Goal: Task Accomplishment & Management: Complete application form

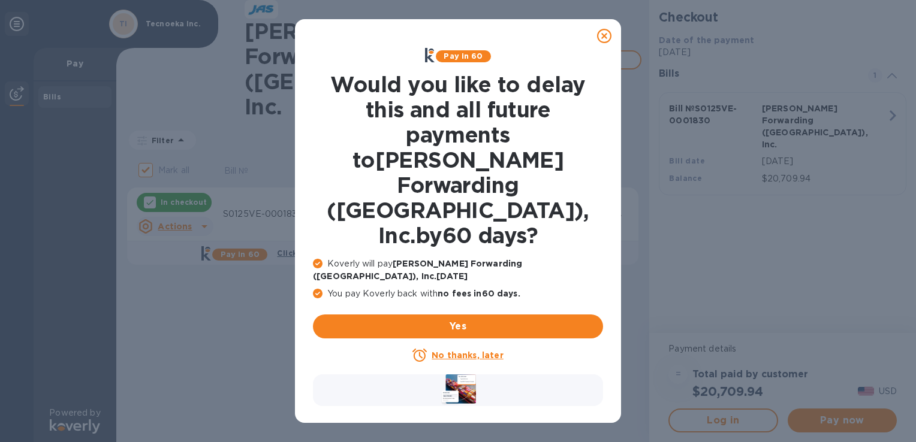
click at [595, 38] on div at bounding box center [604, 36] width 24 height 24
click at [596, 33] on div at bounding box center [604, 36] width 24 height 24
click at [609, 36] on icon at bounding box center [604, 36] width 14 height 14
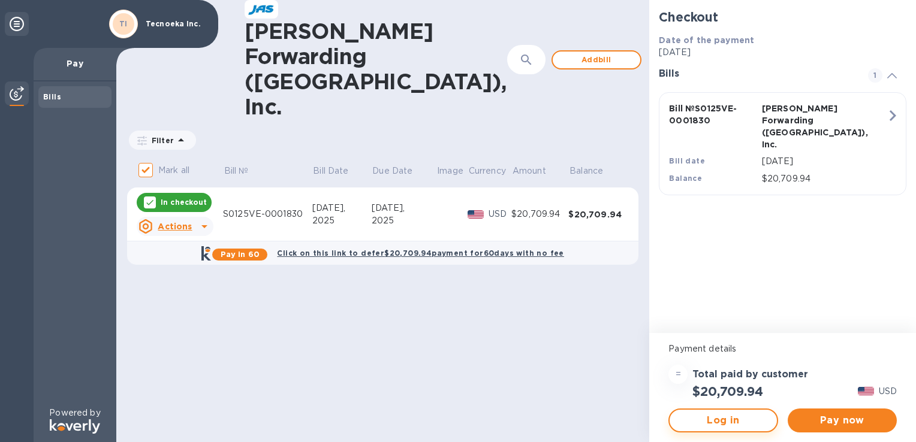
click at [703, 418] on span "Log in" at bounding box center [723, 421] width 88 height 14
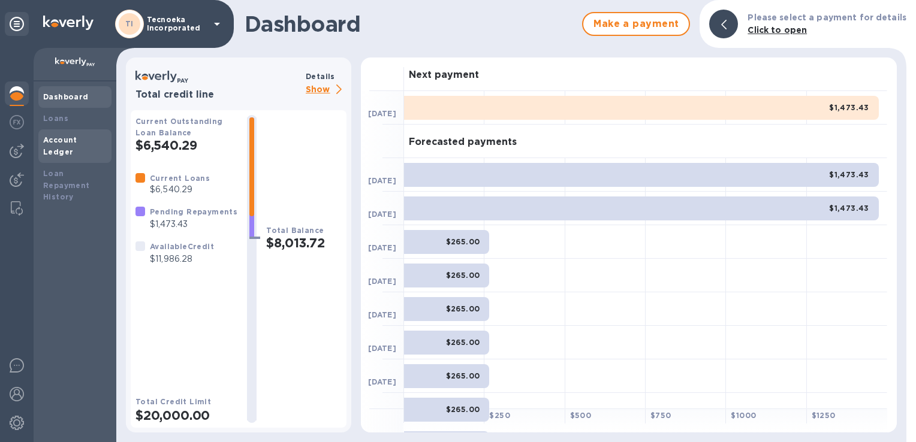
click at [77, 136] on b "Account Ledger" at bounding box center [60, 145] width 34 height 21
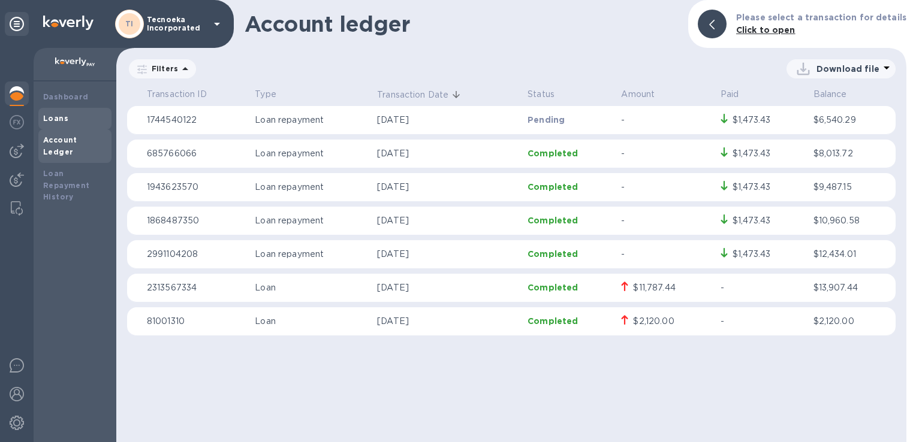
click at [62, 119] on b "Loans" at bounding box center [55, 118] width 25 height 9
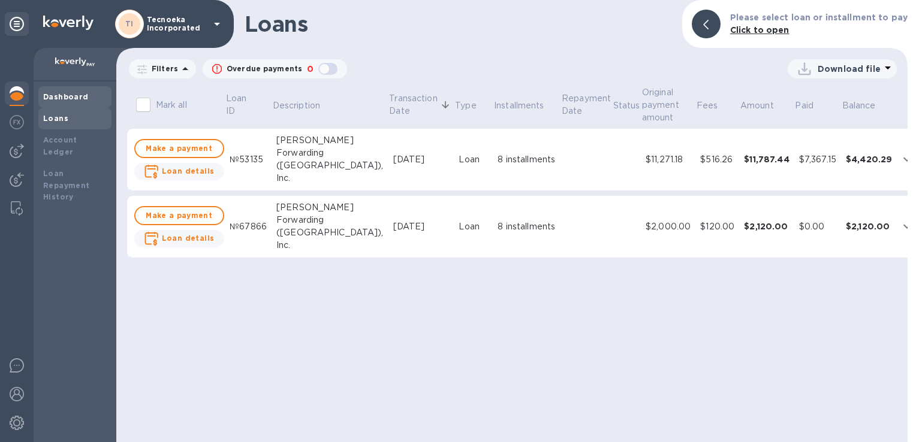
click at [66, 100] on b "Dashboard" at bounding box center [66, 96] width 46 height 9
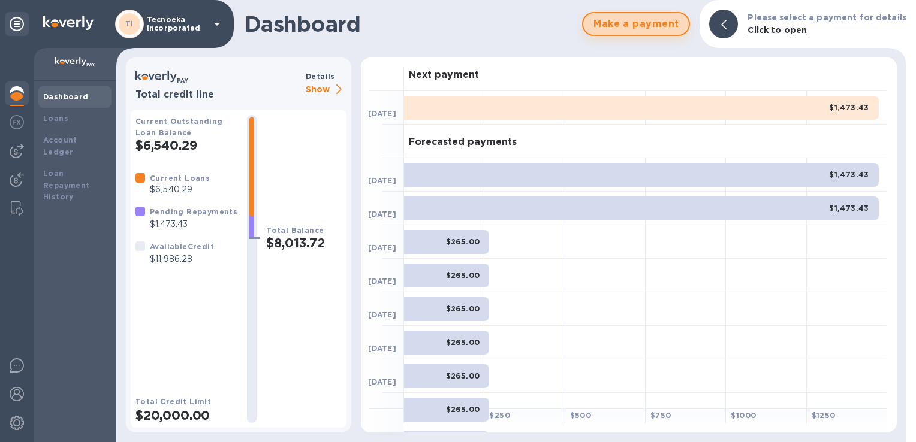
click at [630, 23] on span "Make a payment" at bounding box center [636, 24] width 86 height 14
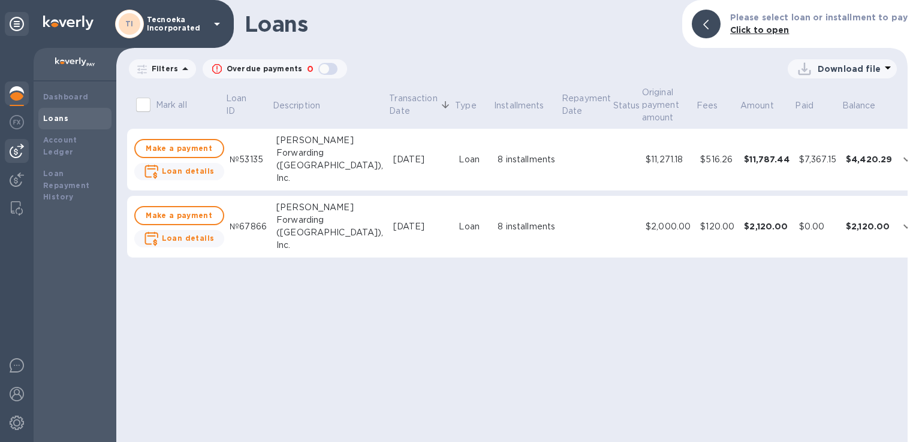
click at [8, 150] on div at bounding box center [17, 151] width 24 height 24
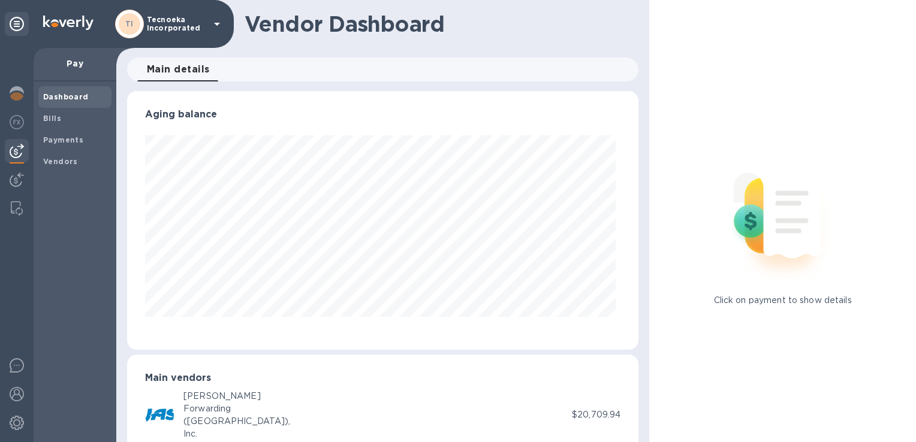
scroll to position [259, 506]
click at [13, 176] on img at bounding box center [17, 180] width 14 height 14
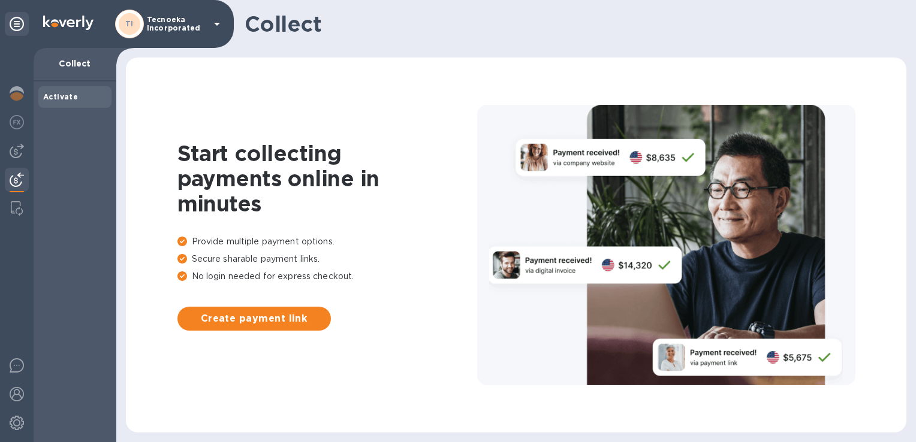
click at [7, 222] on div at bounding box center [17, 245] width 34 height 395
click at [10, 92] on img at bounding box center [17, 93] width 14 height 14
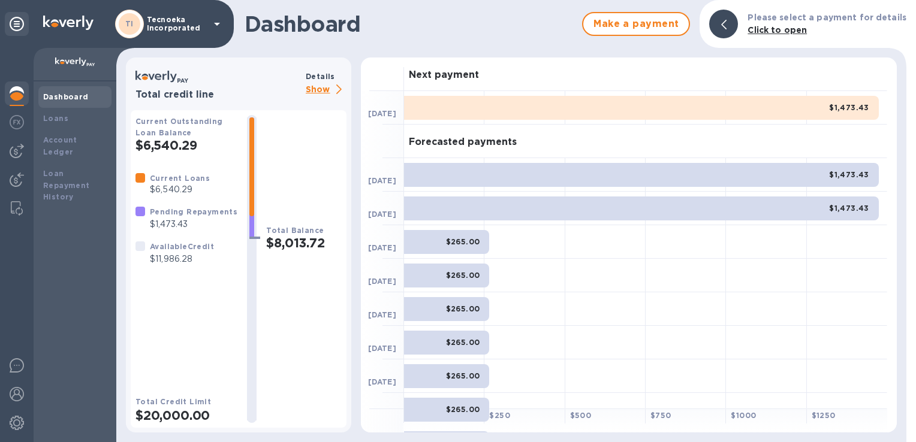
drag, startPoint x: 101, startPoint y: 62, endPoint x: 93, endPoint y: 62, distance: 7.8
click at [98, 62] on p at bounding box center [75, 64] width 64 height 13
click at [77, 64] on img at bounding box center [75, 63] width 40 height 10
click at [218, 25] on icon at bounding box center [217, 24] width 14 height 14
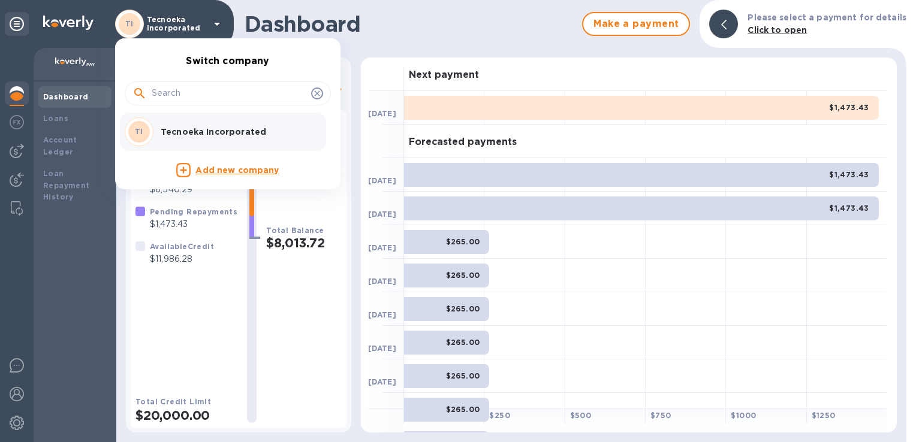
click at [218, 25] on div at bounding box center [458, 221] width 916 height 442
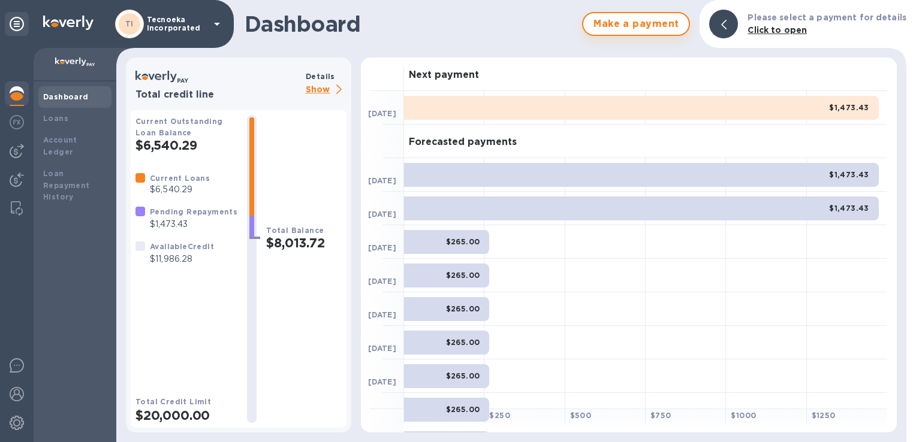
click at [657, 23] on span "Make a payment" at bounding box center [636, 24] width 86 height 14
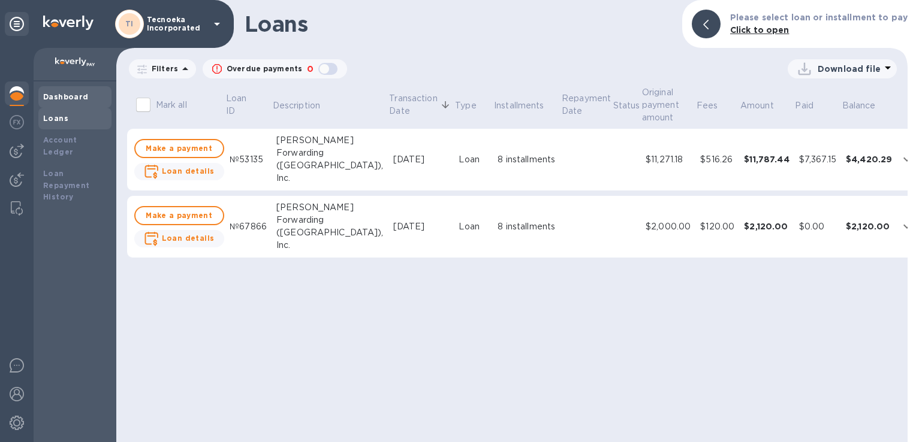
click at [63, 100] on b "Dashboard" at bounding box center [66, 96] width 46 height 9
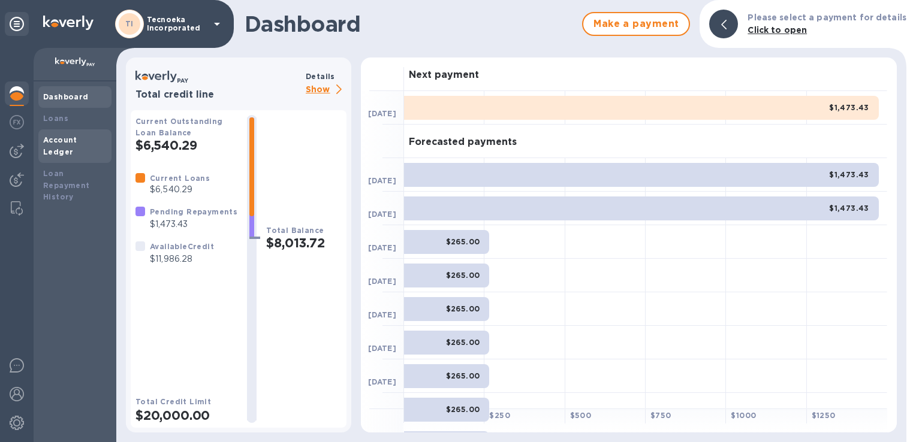
click at [77, 146] on div "Account Ledger" at bounding box center [75, 146] width 64 height 24
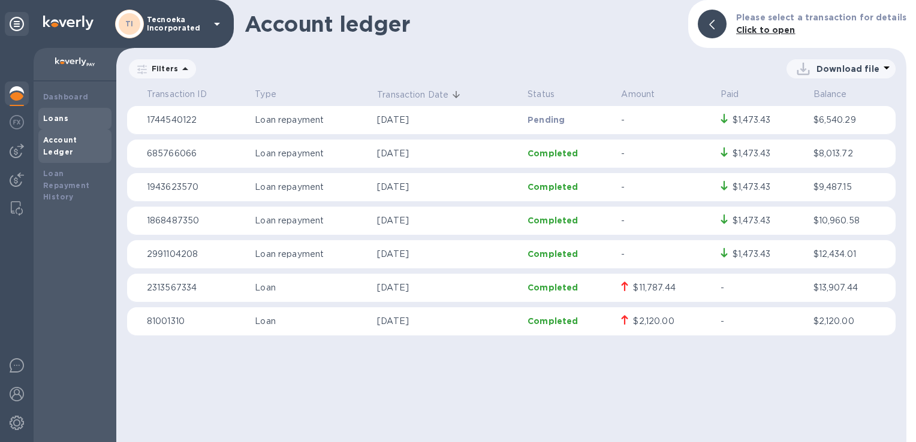
click at [70, 115] on div "Loans" at bounding box center [75, 119] width 64 height 12
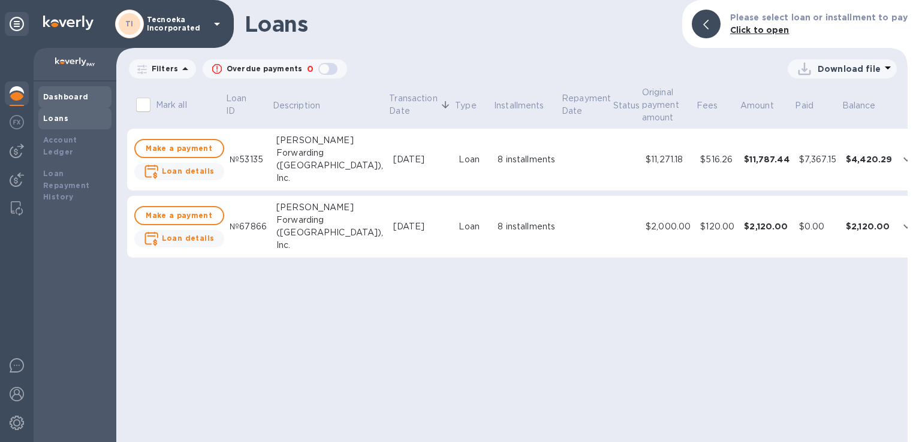
click at [72, 100] on b "Dashboard" at bounding box center [66, 96] width 46 height 9
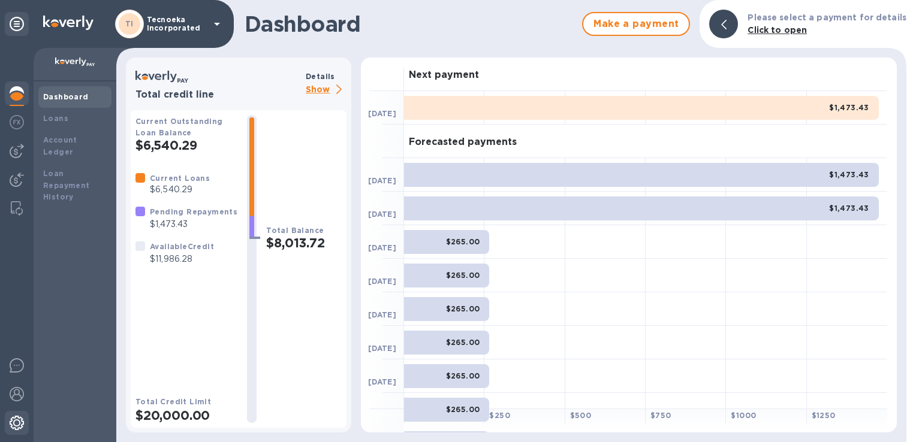
click at [14, 420] on img at bounding box center [17, 423] width 14 height 14
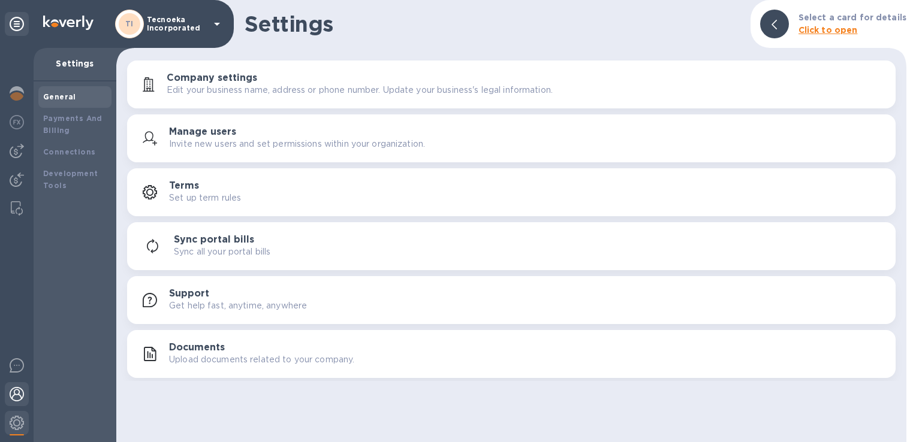
click at [17, 391] on img at bounding box center [17, 394] width 14 height 14
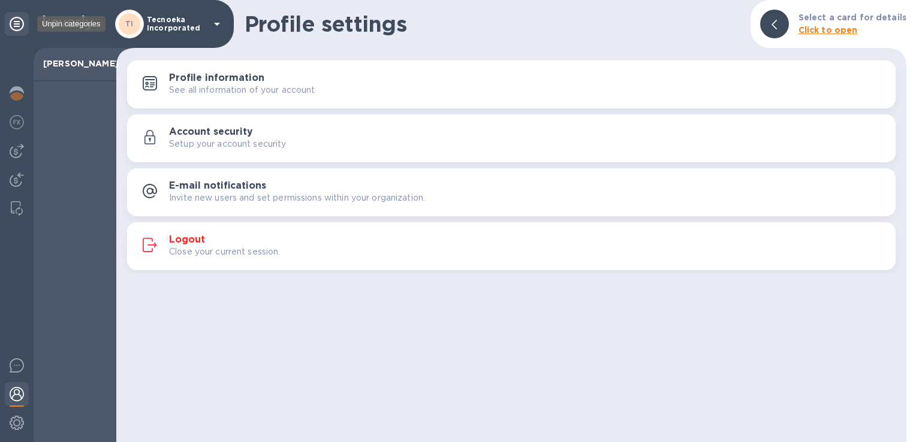
click at [19, 19] on icon at bounding box center [17, 24] width 14 height 14
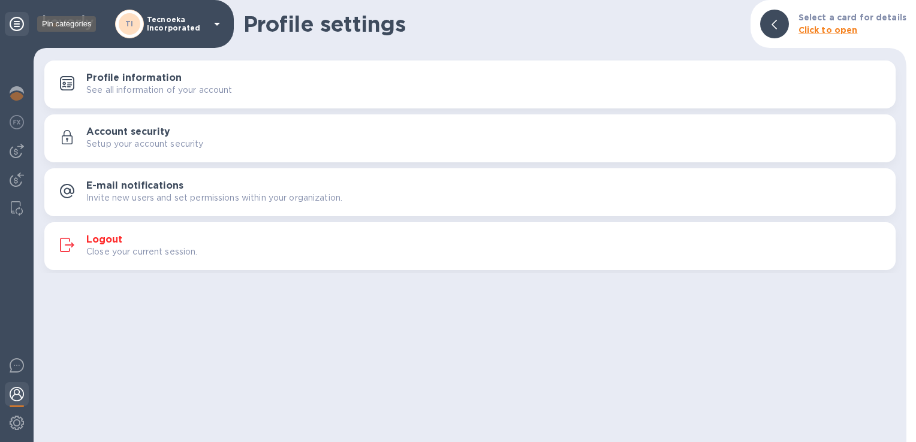
click at [19, 19] on icon at bounding box center [17, 24] width 14 height 14
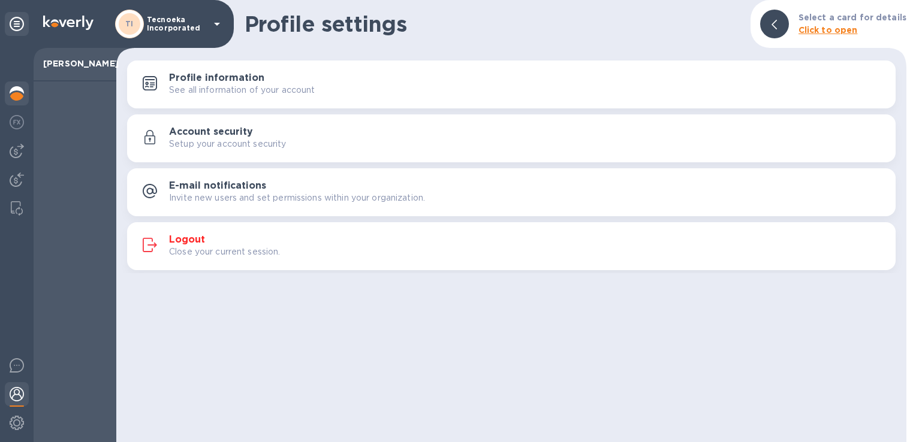
click at [11, 90] on img at bounding box center [17, 93] width 14 height 14
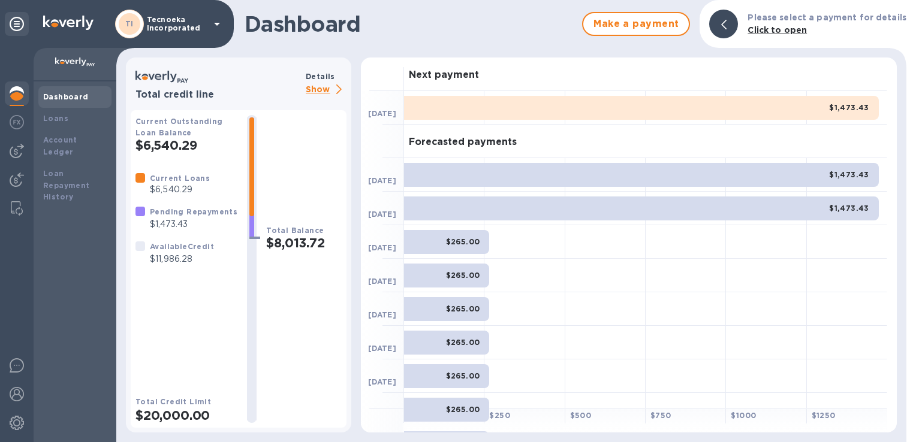
click at [338, 88] on icon at bounding box center [338, 90] width 5 height 10
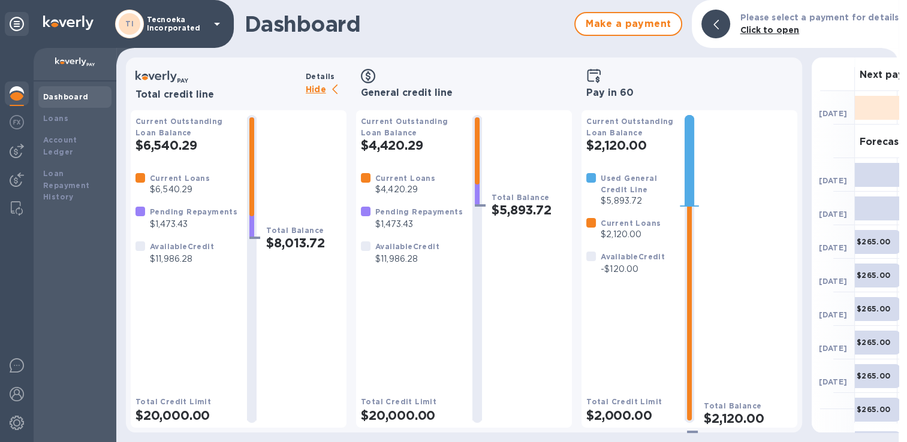
click at [80, 67] on img at bounding box center [75, 63] width 40 height 10
click at [77, 63] on img at bounding box center [75, 63] width 40 height 10
click at [716, 22] on div at bounding box center [715, 24] width 29 height 29
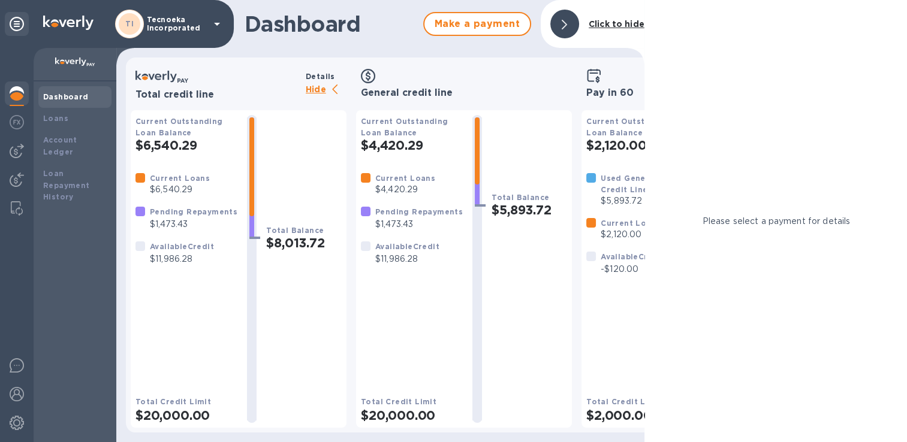
click at [573, 25] on div at bounding box center [564, 24] width 29 height 29
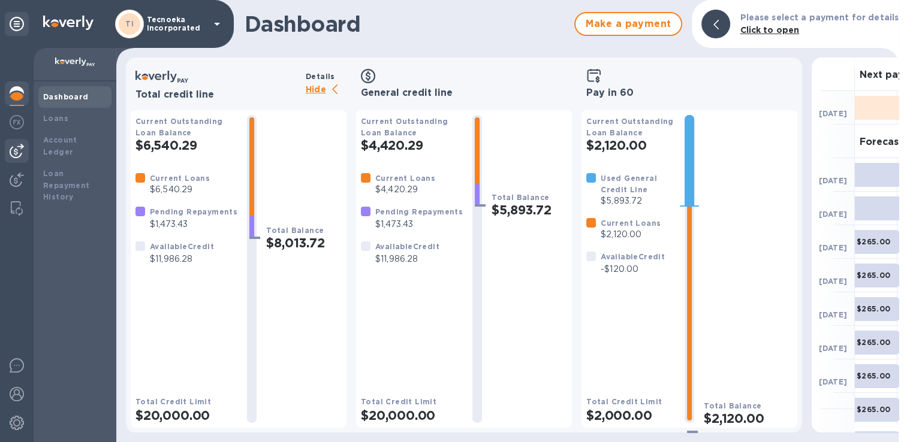
click at [14, 150] on img at bounding box center [17, 151] width 14 height 14
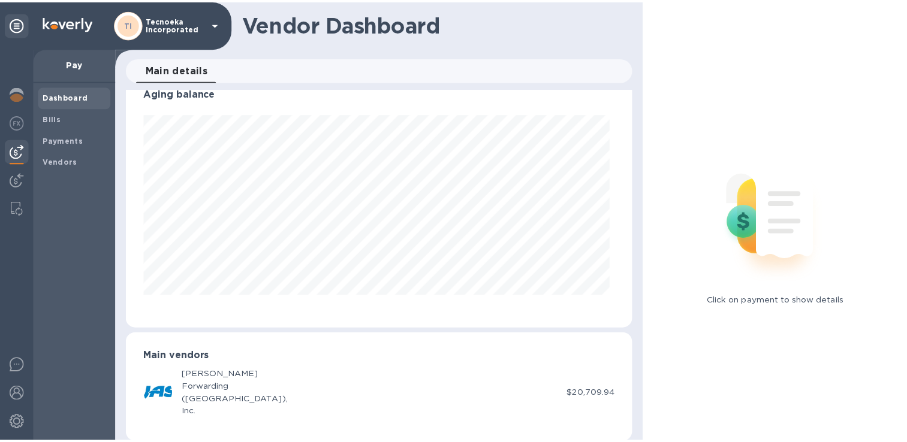
scroll to position [34, 0]
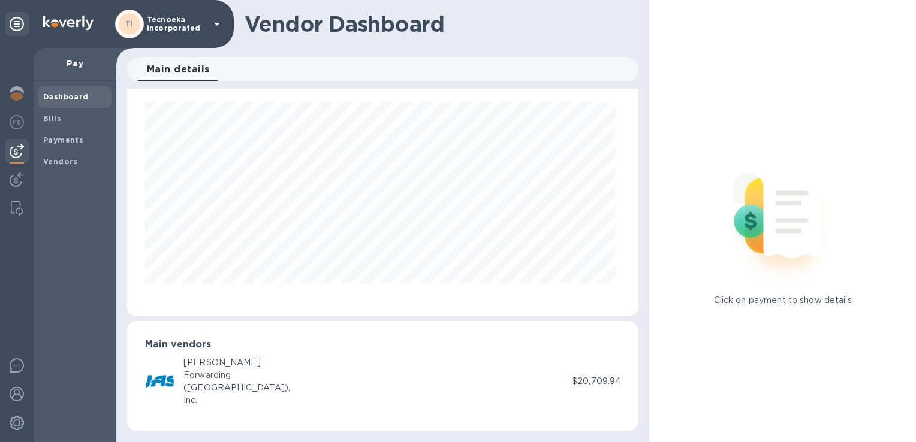
click at [191, 375] on div "Forwarding" at bounding box center [236, 375] width 107 height 13
click at [327, 378] on div "[PERSON_NAME] Forwarding ([GEOGRAPHIC_DATA]), Inc." at bounding box center [358, 382] width 427 height 50
click at [616, 375] on div "Main vendors [PERSON_NAME] Forwarding ([GEOGRAPHIC_DATA]), Inc. $20,709.94" at bounding box center [382, 376] width 511 height 110
drag, startPoint x: 592, startPoint y: 371, endPoint x: 576, endPoint y: 365, distance: 17.1
click at [589, 370] on div "[PERSON_NAME] Forwarding ([GEOGRAPHIC_DATA]), Inc. $20,709.94" at bounding box center [382, 382] width 475 height 50
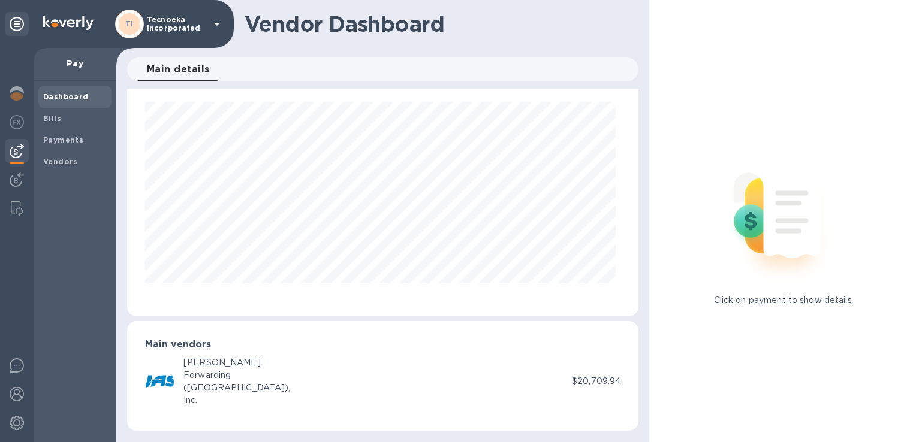
click at [576, 365] on div "[PERSON_NAME] Forwarding ([GEOGRAPHIC_DATA]), Inc. $20,709.94" at bounding box center [382, 382] width 475 height 50
click at [436, 348] on h3 "Main vendors" at bounding box center [382, 344] width 475 height 11
click at [56, 122] on b "Bills" at bounding box center [52, 118] width 18 height 9
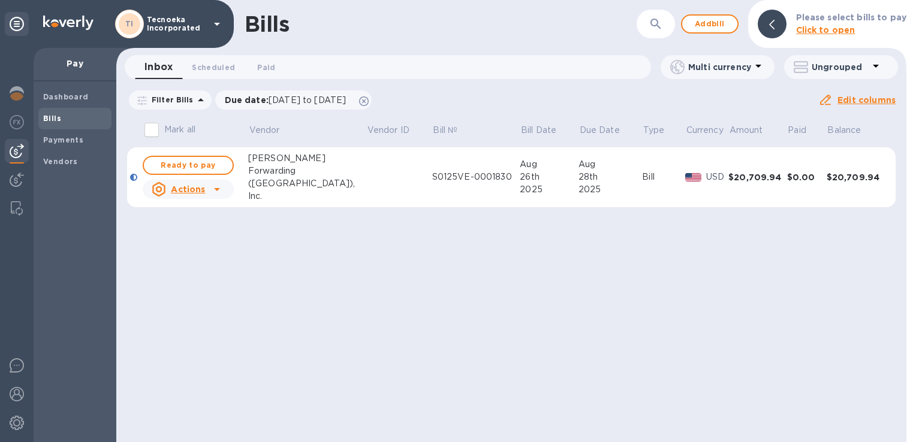
click at [221, 191] on icon at bounding box center [217, 189] width 14 height 14
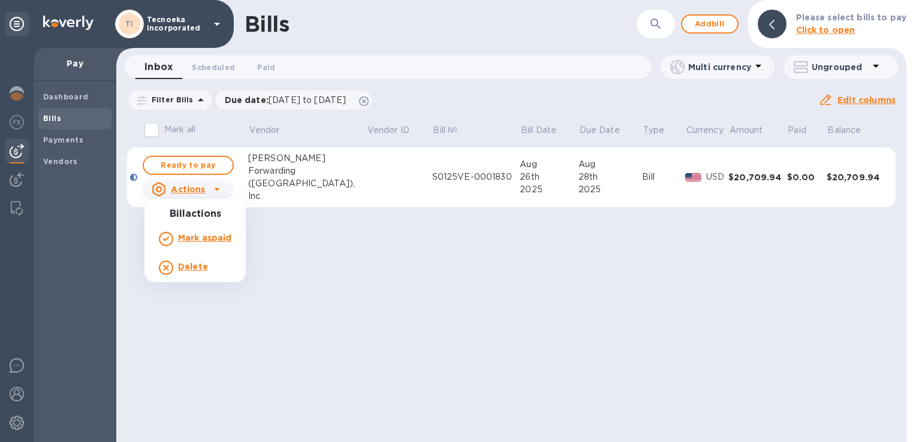
click at [207, 164] on div at bounding box center [458, 221] width 916 height 442
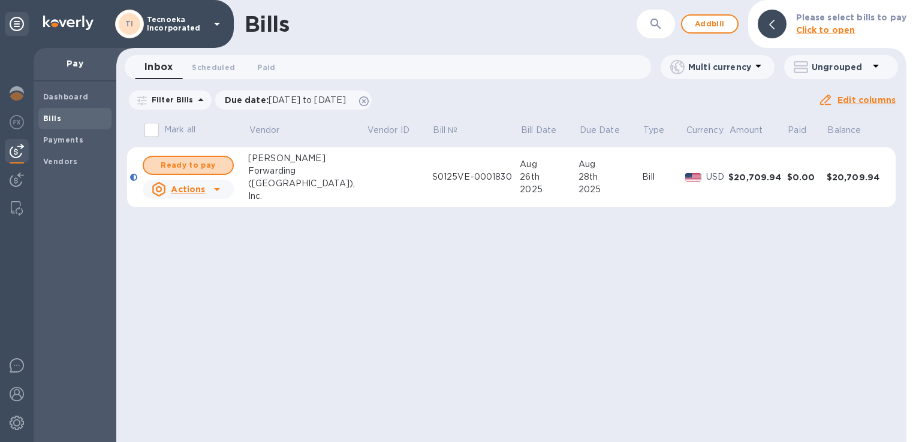
click at [207, 164] on span "Ready to pay" at bounding box center [188, 165] width 70 height 14
checkbox input "true"
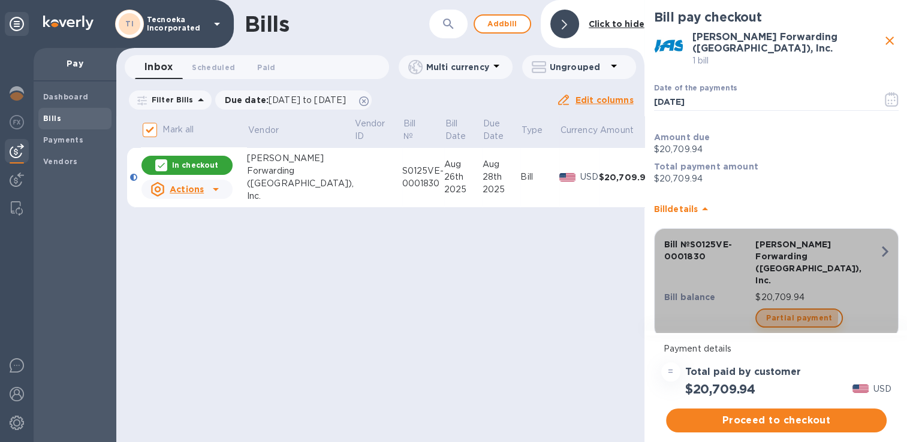
click at [778, 311] on span "Partial payment" at bounding box center [799, 318] width 66 height 14
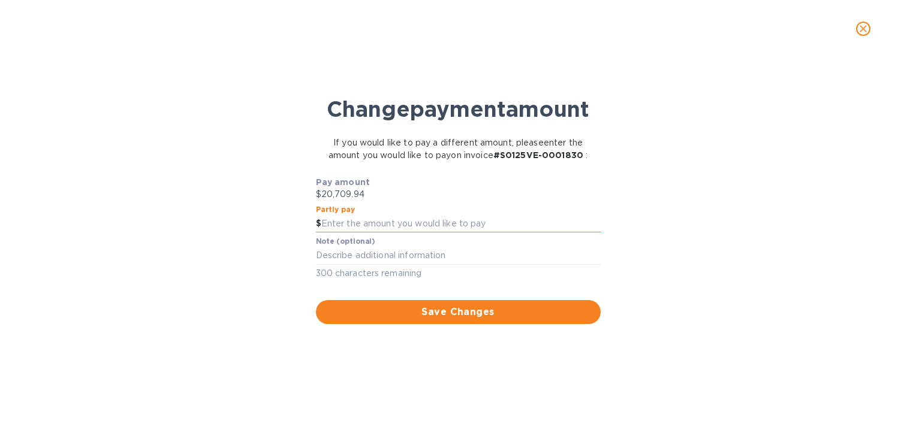
click at [334, 221] on input "text" at bounding box center [460, 224] width 279 height 18
type input "11,500"
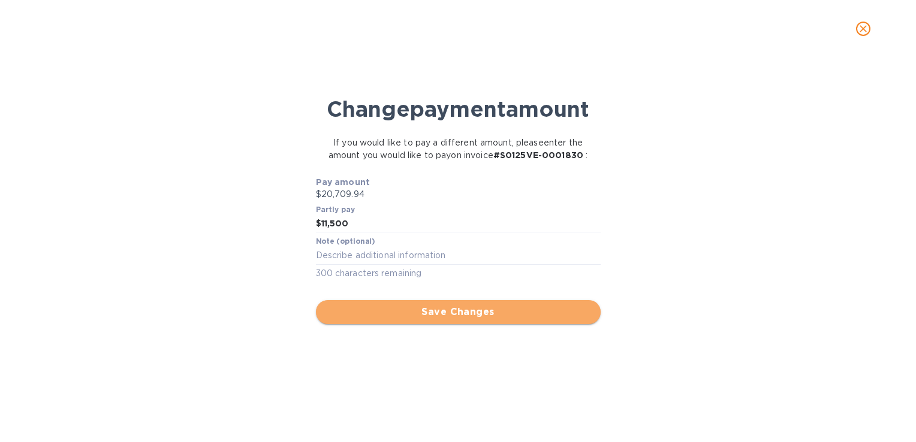
click at [448, 314] on span "Save Changes" at bounding box center [459, 312] width 266 height 14
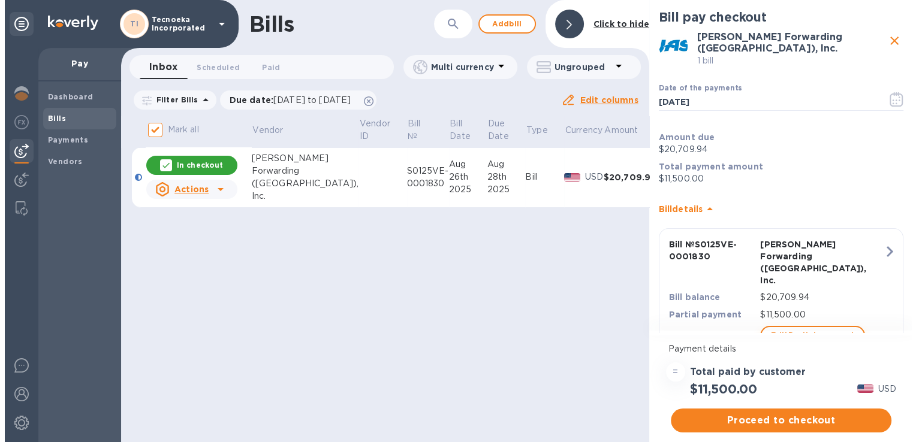
scroll to position [17, 0]
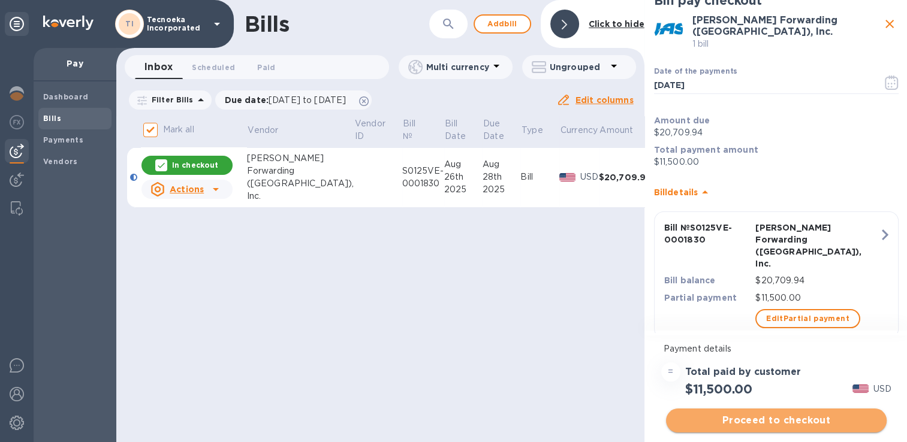
click at [746, 423] on span "Proceed to checkout" at bounding box center [776, 421] width 201 height 14
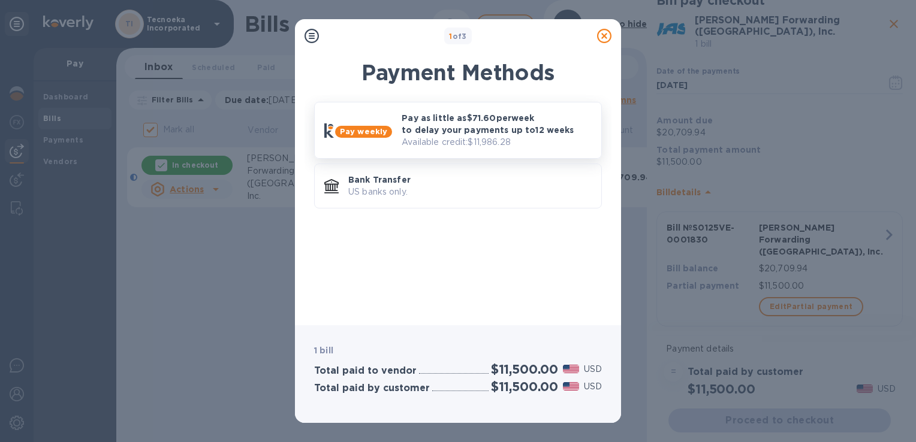
click at [437, 130] on p "Pay as little as $71.60 per week to delay your payments up to 12 weeks" at bounding box center [497, 124] width 190 height 24
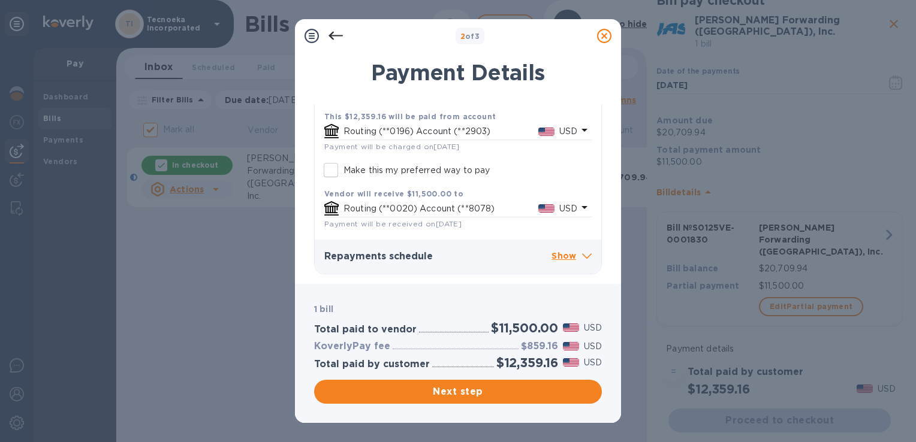
scroll to position [273, 0]
click at [501, 390] on span "Next step" at bounding box center [458, 392] width 269 height 14
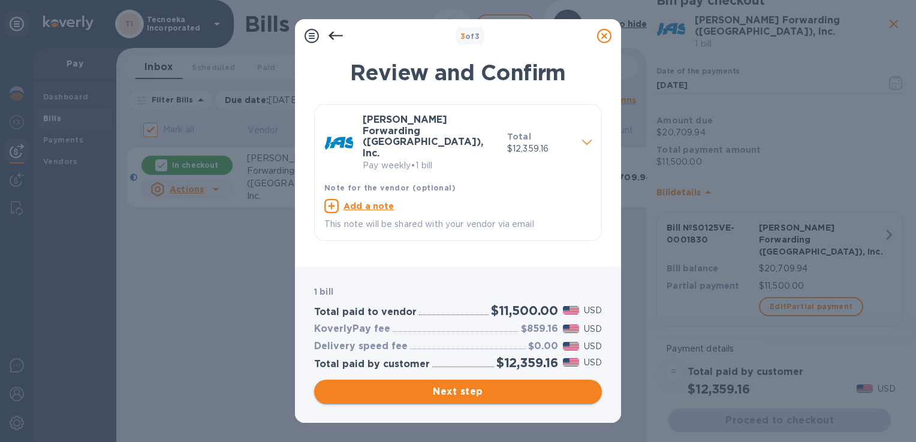
click at [501, 390] on span "Next step" at bounding box center [458, 392] width 269 height 14
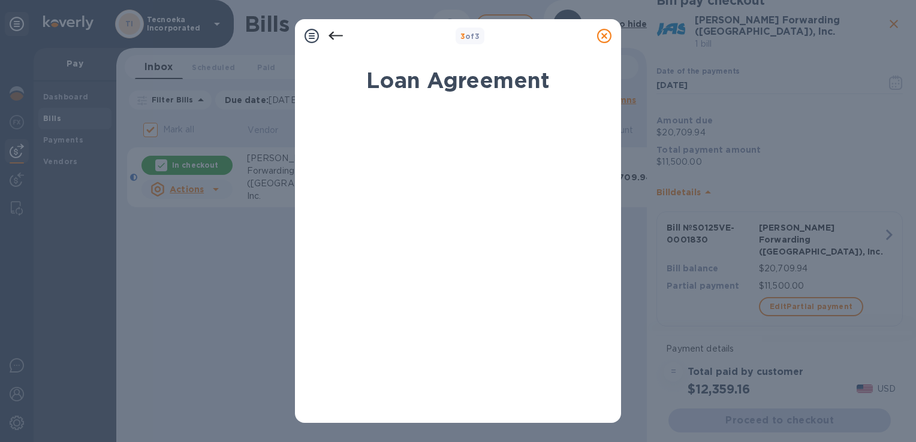
scroll to position [240, 0]
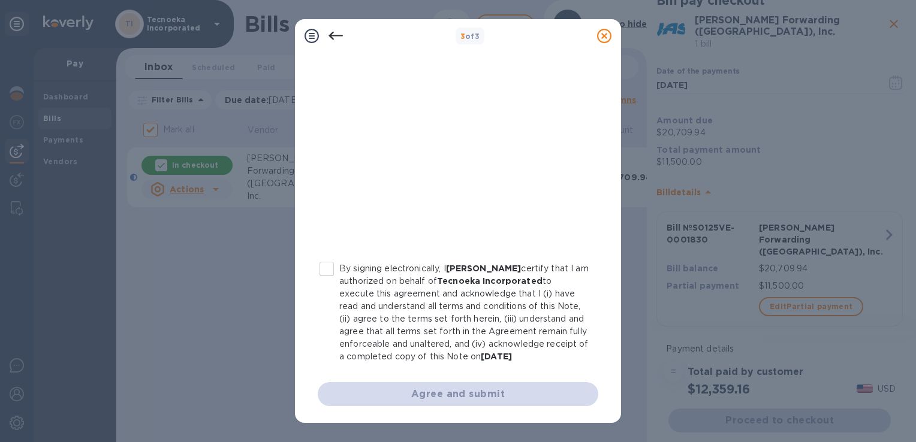
click at [323, 257] on input "By signing electronically, I [PERSON_NAME] certify that I am authorized on beha…" at bounding box center [326, 269] width 25 height 25
checkbox input "true"
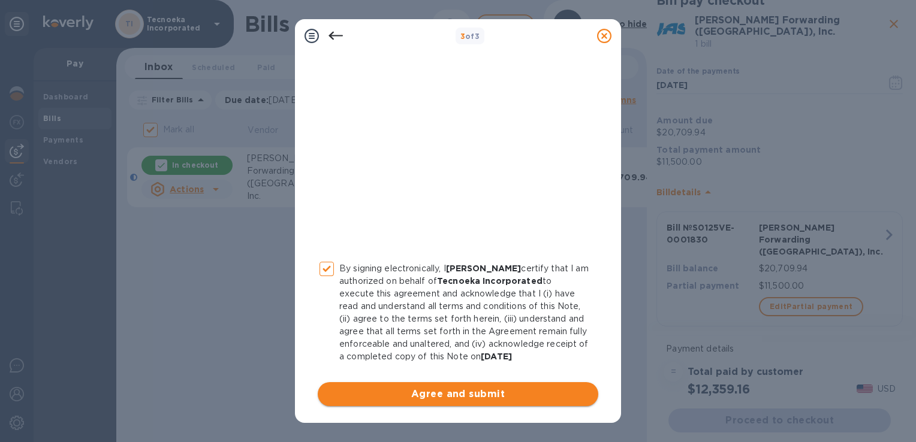
click at [462, 396] on span "Agree and submit" at bounding box center [457, 394] width 261 height 14
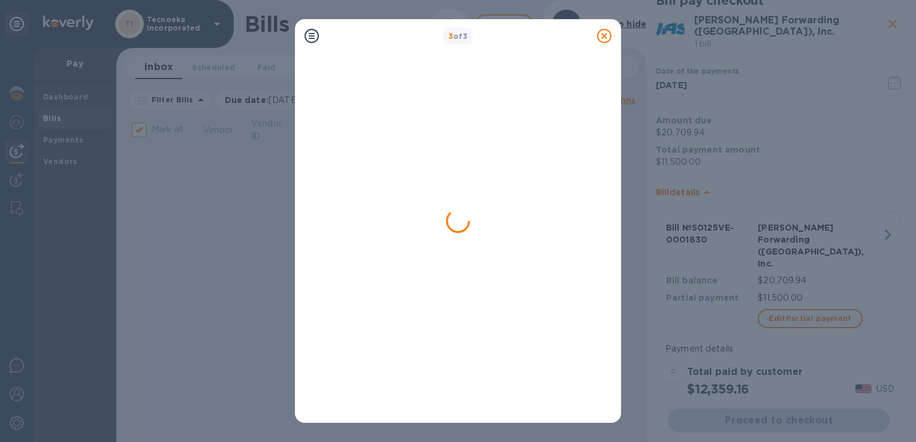
checkbox input "false"
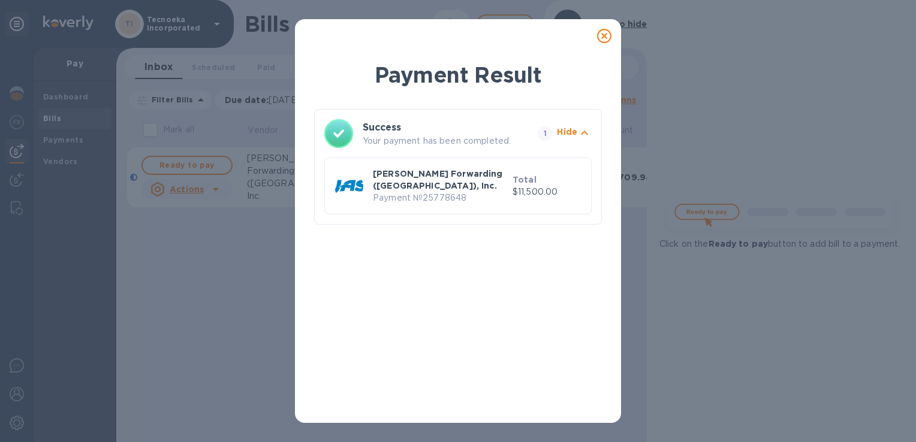
click at [606, 29] on icon at bounding box center [604, 36] width 14 height 14
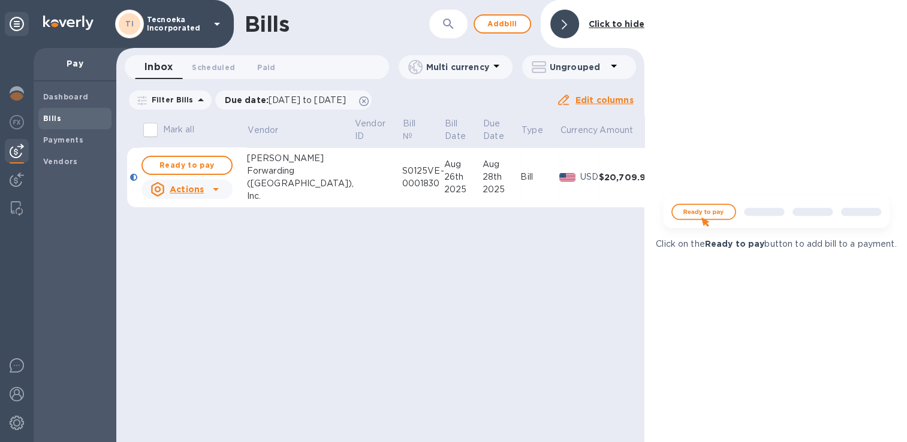
click at [482, 190] on div "2025" at bounding box center [501, 189] width 38 height 13
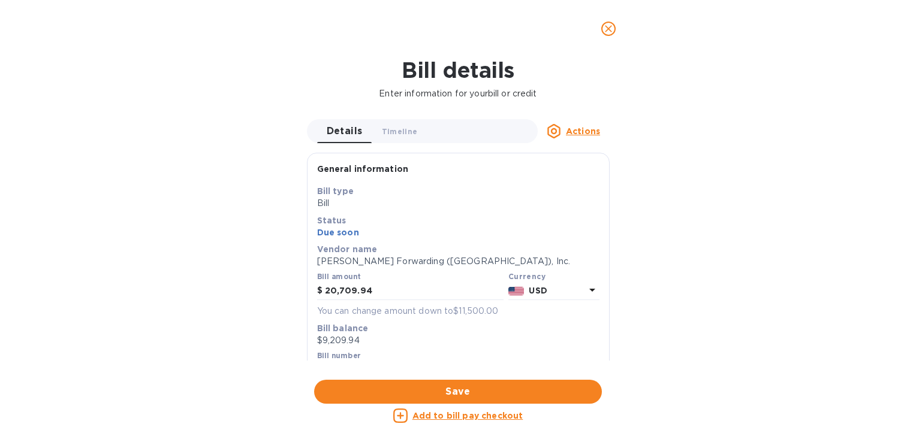
click at [254, 248] on div "Bill details Enter information for your bill or credit Details 0 Timeline 0 Act…" at bounding box center [458, 250] width 916 height 385
click at [614, 30] on icon "close" at bounding box center [609, 29] width 12 height 12
